Goal: Task Accomplishment & Management: Manage account settings

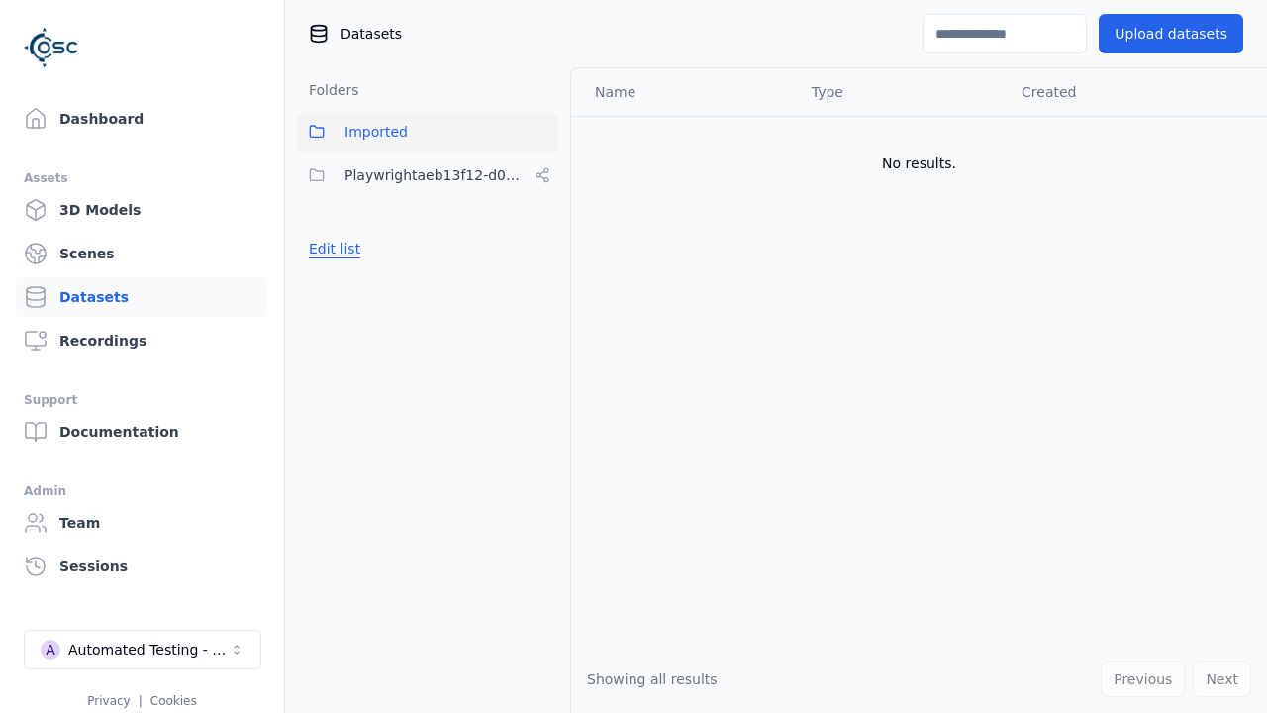
click at [331, 249] on button "Edit list" at bounding box center [334, 249] width 75 height 36
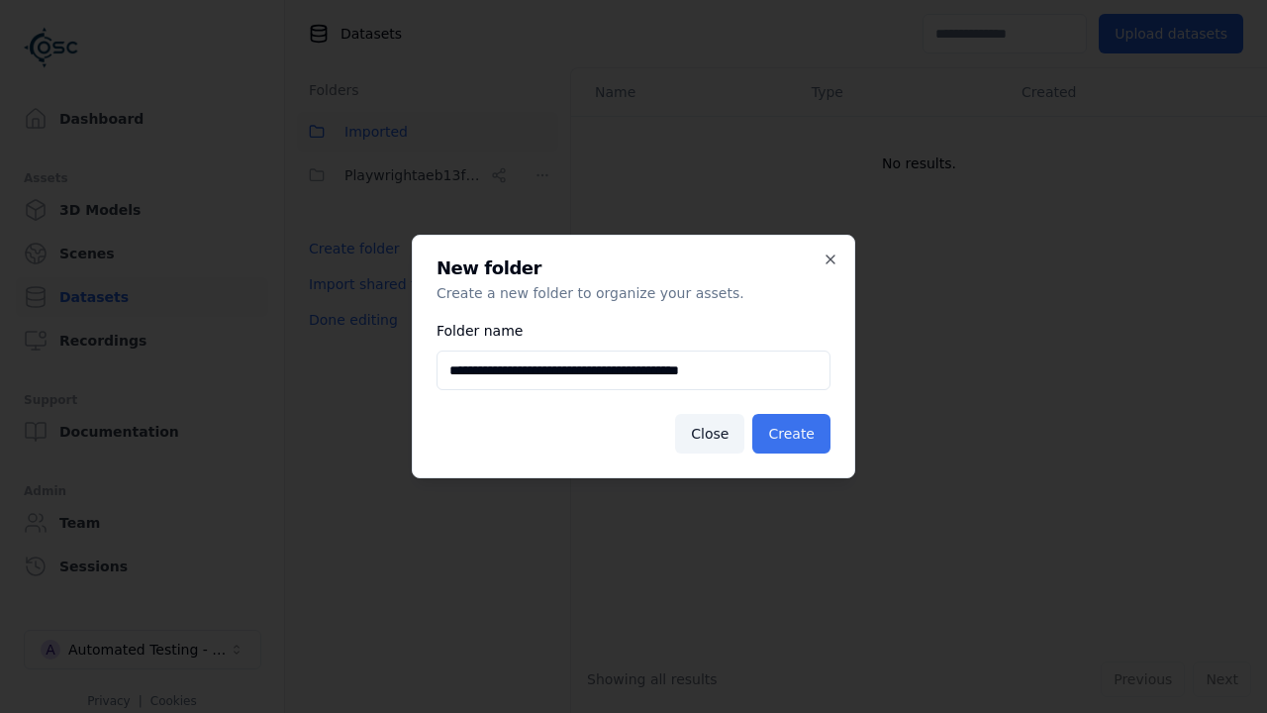
type input "**********"
click at [795, 434] on button "Create" at bounding box center [792, 434] width 78 height 40
click at [349, 338] on button "Done editing" at bounding box center [353, 320] width 113 height 36
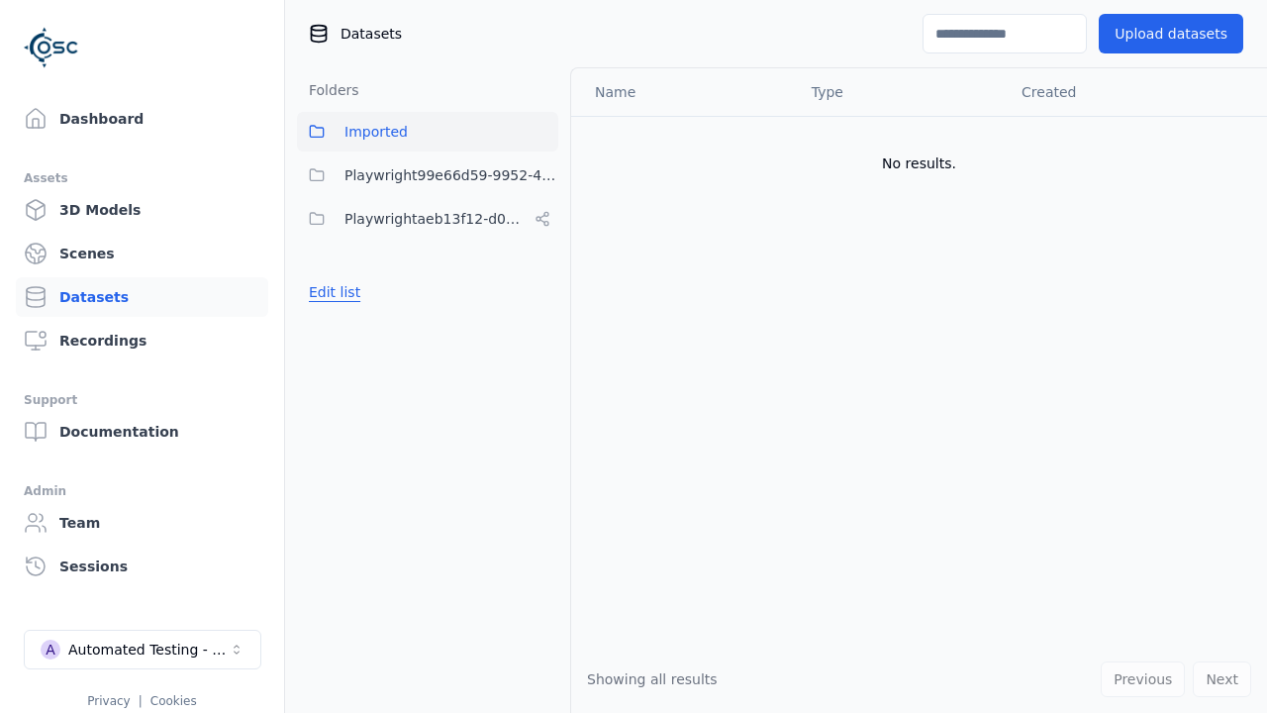
click at [331, 292] on button "Edit list" at bounding box center [334, 292] width 75 height 36
click at [543, 175] on html "Support Dashboard Assets 3D Models Scenes Datasets Recordings Support Documenta…" at bounding box center [633, 356] width 1267 height 713
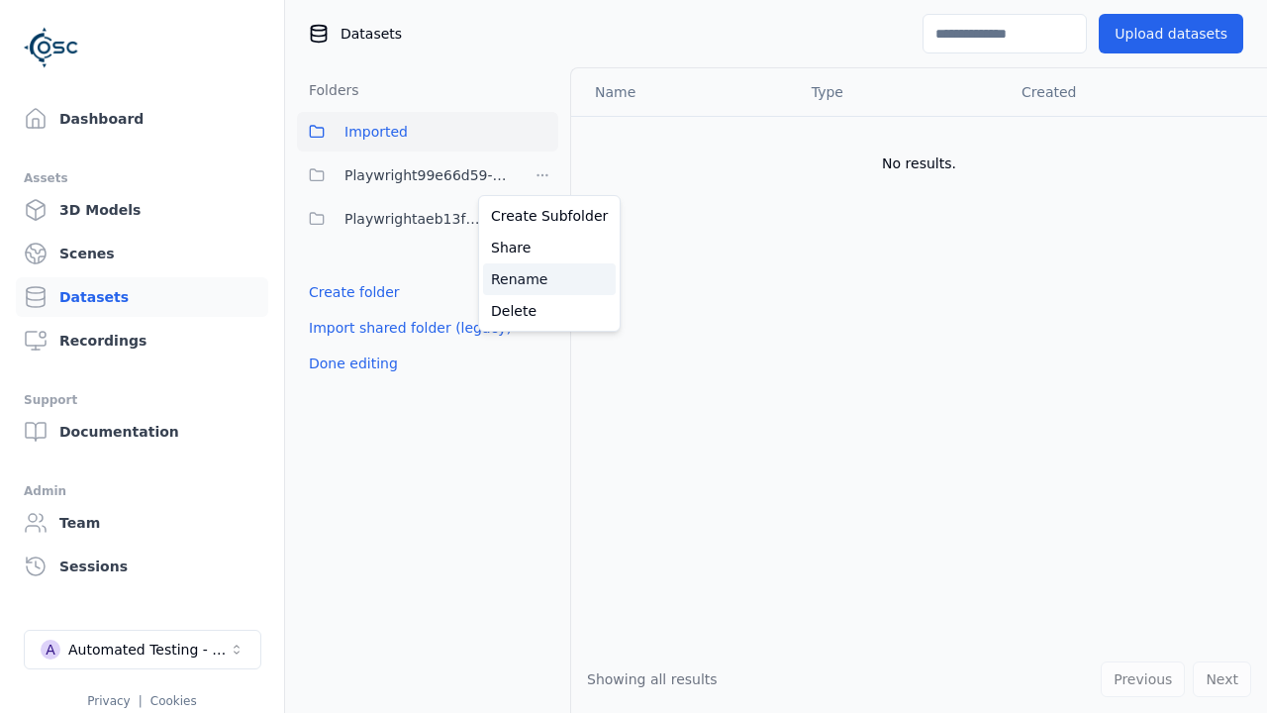
click at [542, 278] on div "Rename" at bounding box center [549, 279] width 133 height 32
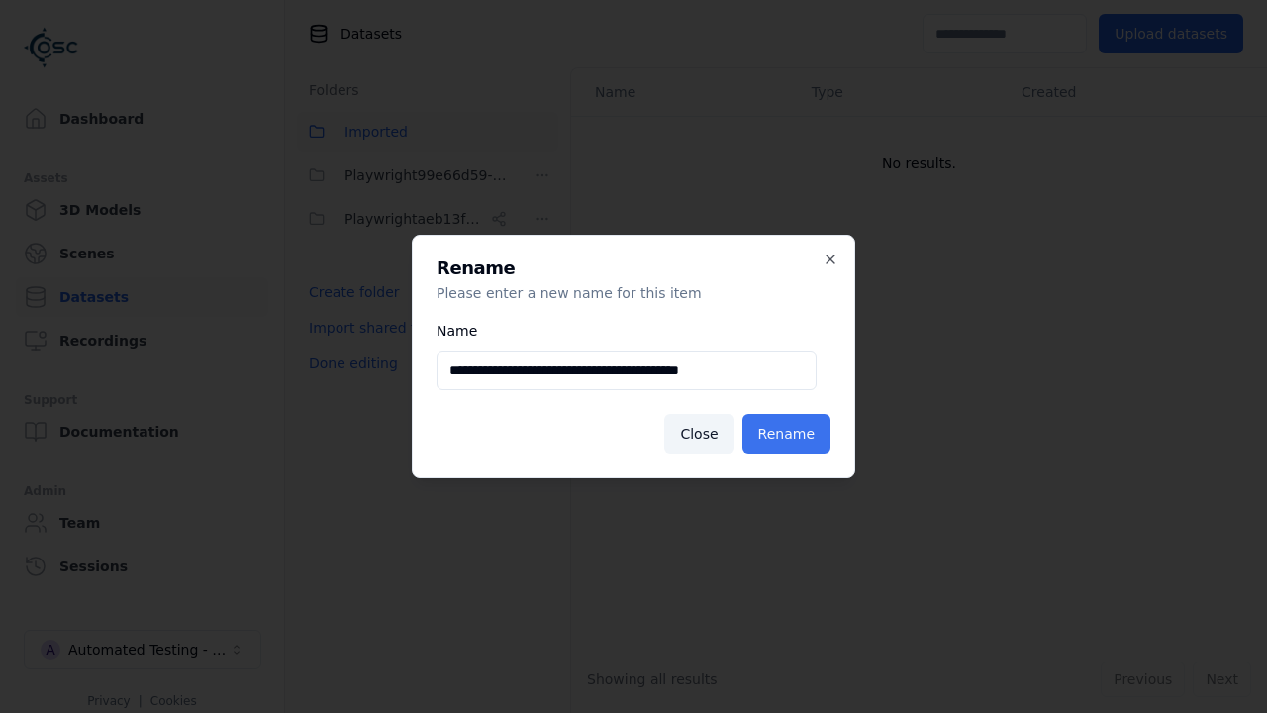
click at [626, 370] on input "**********" at bounding box center [627, 371] width 380 height 40
type input "**********"
click at [790, 434] on button "Rename" at bounding box center [787, 434] width 88 height 40
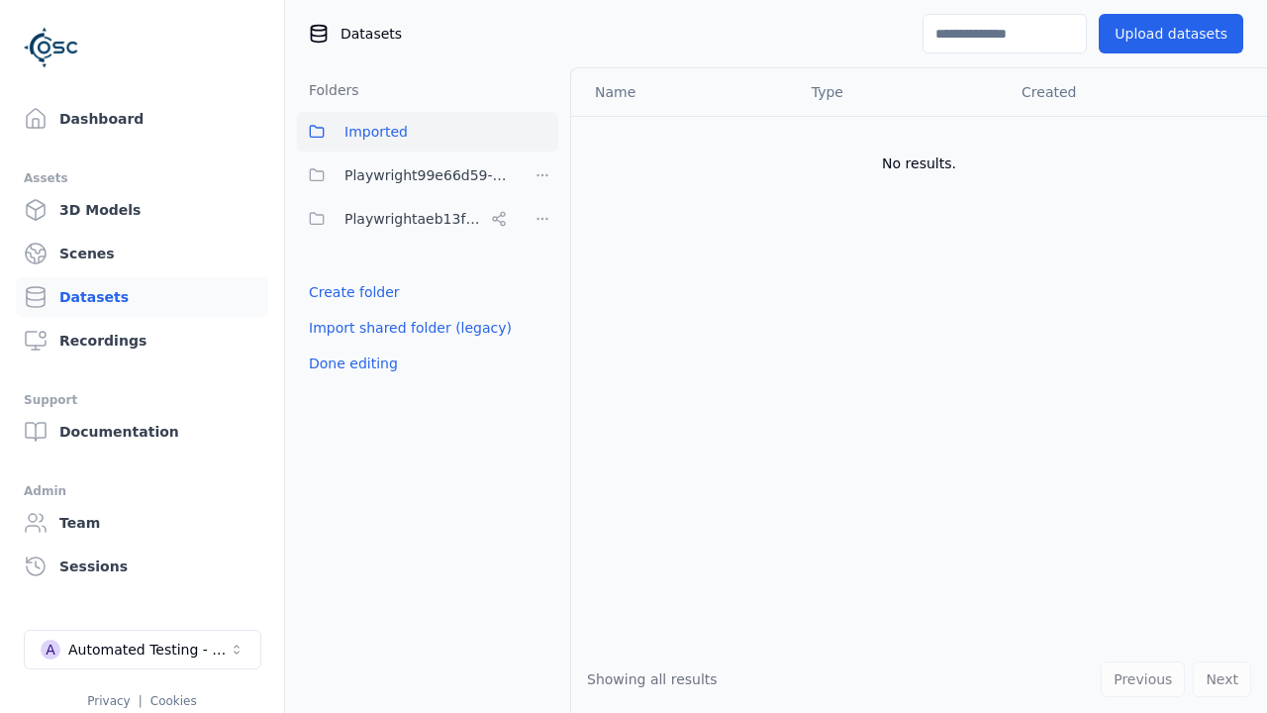
click at [349, 363] on button "Done editing" at bounding box center [353, 364] width 113 height 36
click at [331, 346] on button "Done editing" at bounding box center [353, 364] width 113 height 36
click at [543, 175] on html "Support Dashboard Assets 3D Models Scenes Datasets Recordings Support Documenta…" at bounding box center [633, 356] width 1267 height 713
click at [542, 310] on div "Delete" at bounding box center [549, 311] width 133 height 32
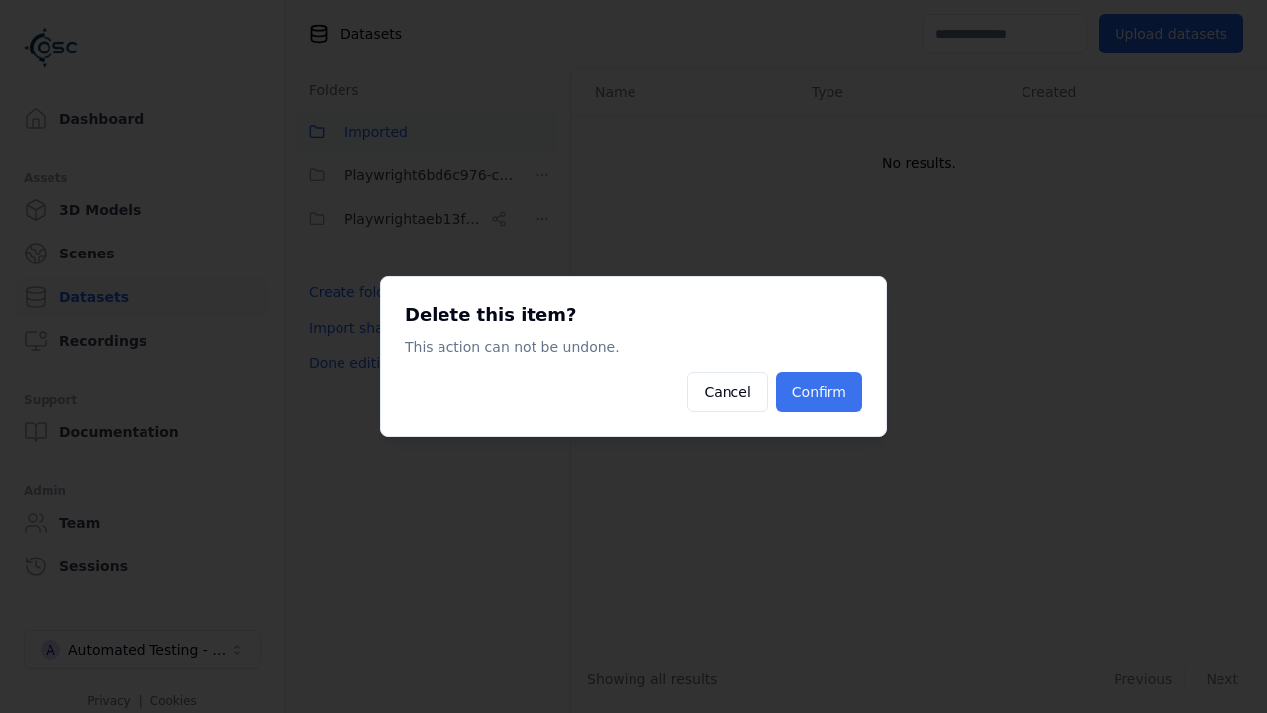
click at [822, 392] on button "Confirm" at bounding box center [819, 392] width 86 height 40
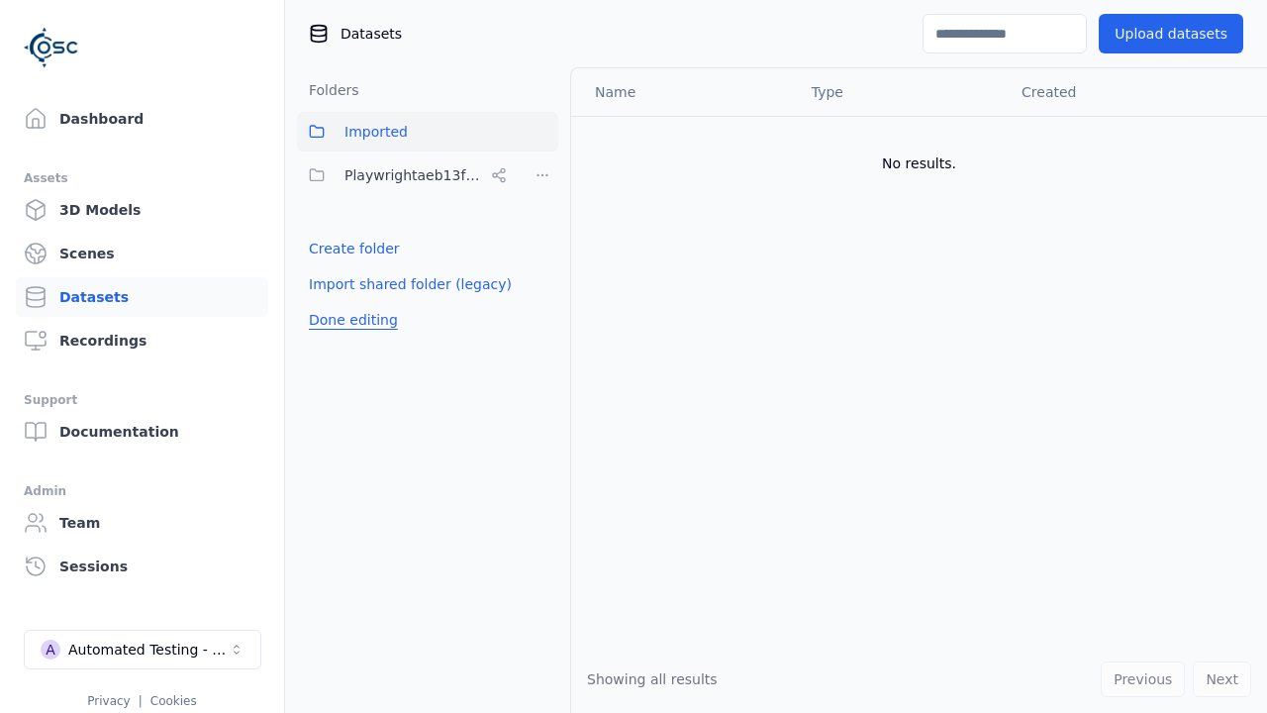
click at [349, 320] on button "Done editing" at bounding box center [353, 320] width 113 height 36
